Goal: Task Accomplishment & Management: Complete application form

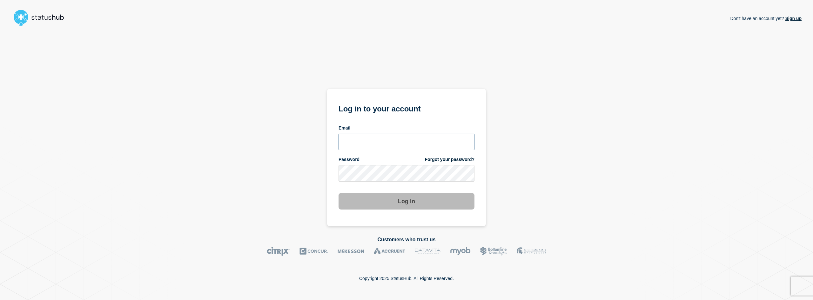
type input "[EMAIL_ADDRESS][DOMAIN_NAME]"
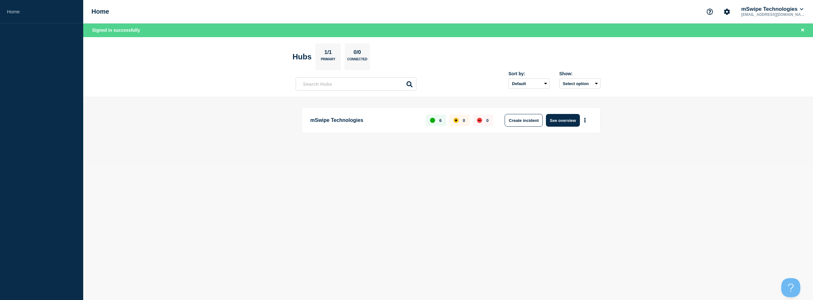
click at [373, 117] on p "mSwipe Technologies" at bounding box center [364, 120] width 108 height 13
click at [573, 121] on button "See overview" at bounding box center [563, 120] width 34 height 13
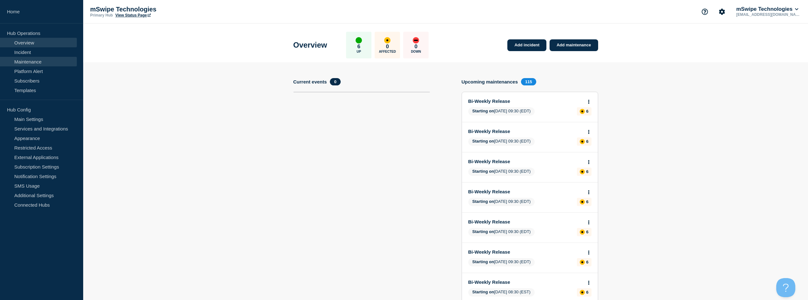
click at [28, 61] on link "Maintenance" at bounding box center [38, 62] width 77 height 10
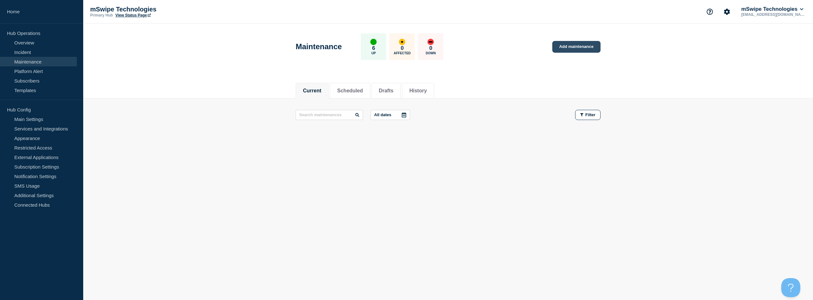
click at [570, 47] on link "Add maintenance" at bounding box center [576, 47] width 48 height 12
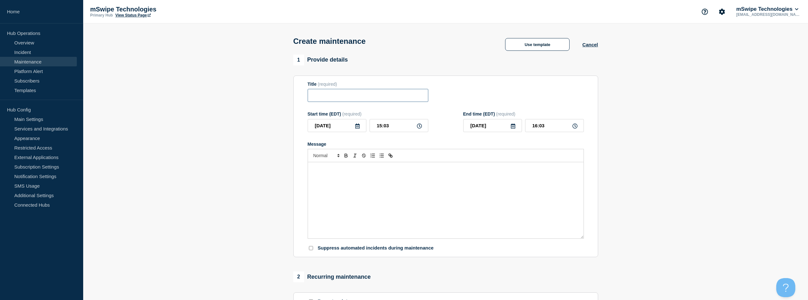
click at [353, 99] on input "Title" at bounding box center [368, 95] width 121 height 13
type input "Webhook Update"
click at [346, 185] on div "Message" at bounding box center [446, 200] width 276 height 76
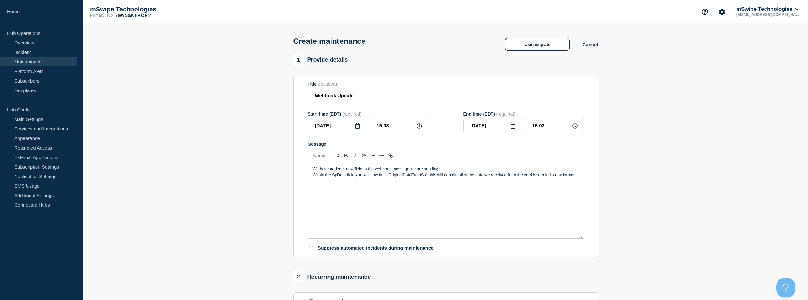
click at [399, 127] on input "15:03" at bounding box center [399, 125] width 59 height 13
type input "15:05"
click at [546, 126] on input "16:05" at bounding box center [554, 125] width 59 height 13
type input "15:10"
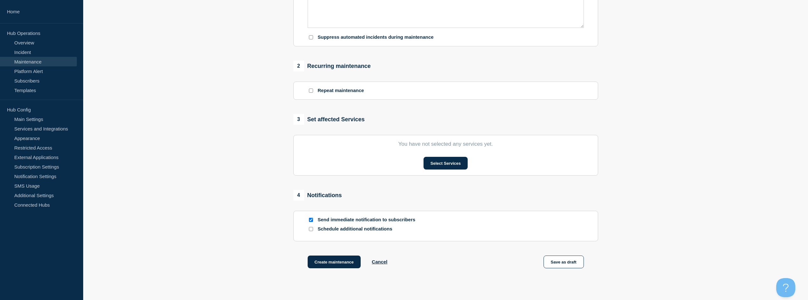
scroll to position [222, 0]
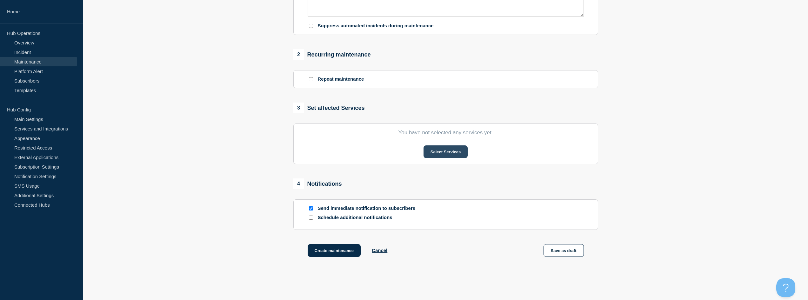
click at [444, 150] on button "Select Services" at bounding box center [446, 151] width 44 height 13
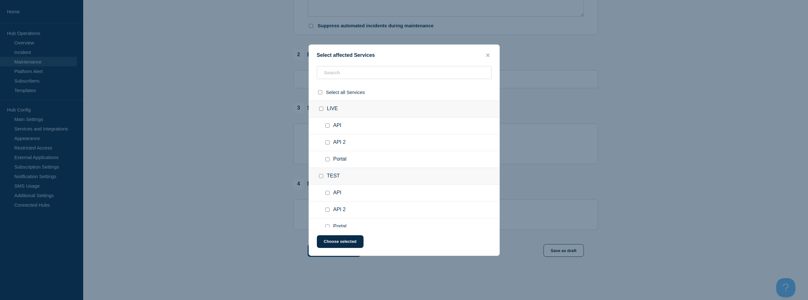
click at [322, 109] on input "LIVE checkbox" at bounding box center [321, 109] width 4 height 4
checkbox input "true"
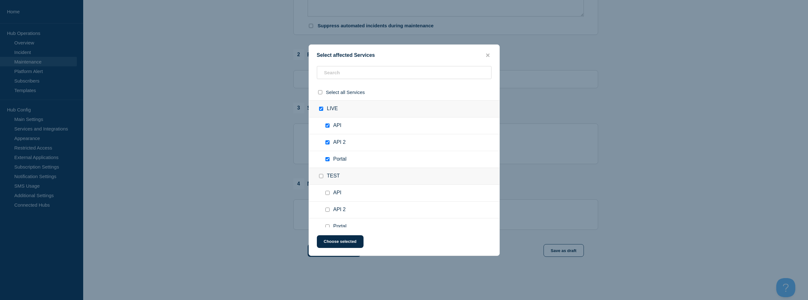
click at [321, 110] on input "LIVE checkbox" at bounding box center [321, 109] width 4 height 4
checkbox input "false"
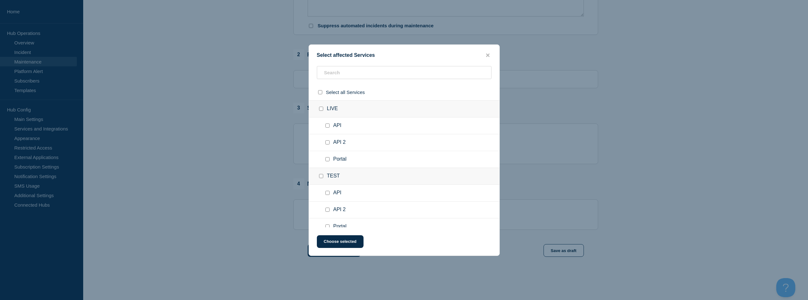
click at [327, 143] on input "API 2 checkbox" at bounding box center [327, 142] width 4 height 4
checkbox input "true"
click at [346, 242] on button "Choose selected" at bounding box center [340, 241] width 47 height 13
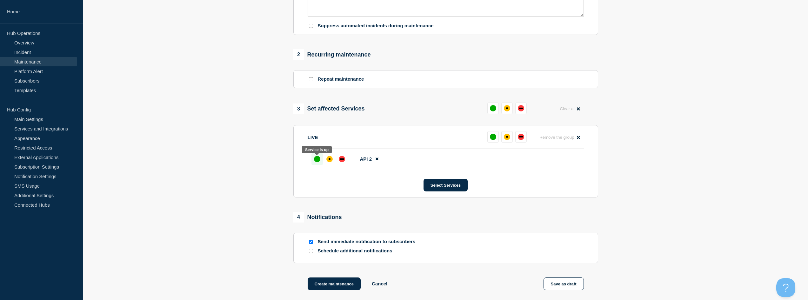
click at [318, 158] on div "up" at bounding box center [317, 159] width 6 height 6
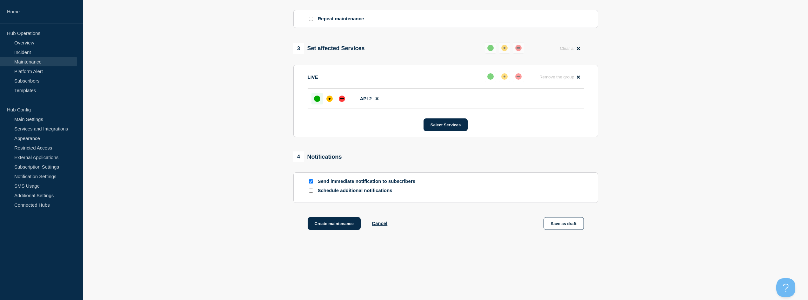
scroll to position [287, 0]
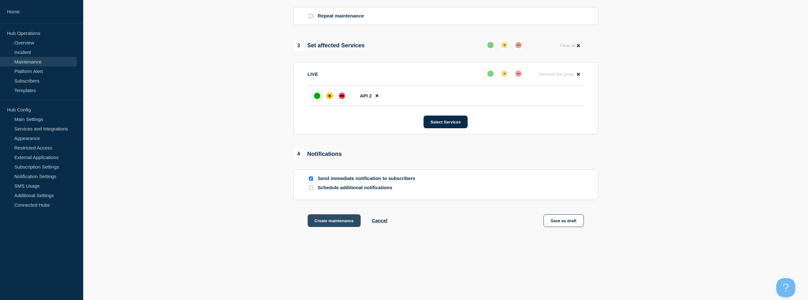
click at [337, 220] on button "Create maintenance" at bounding box center [334, 220] width 53 height 13
